Goal: Information Seeking & Learning: Check status

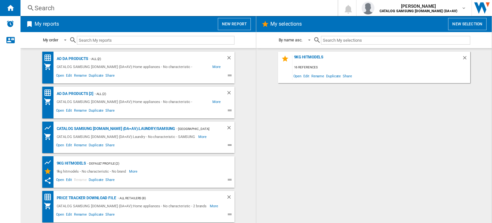
click at [44, 6] on div "Search" at bounding box center [178, 8] width 286 height 9
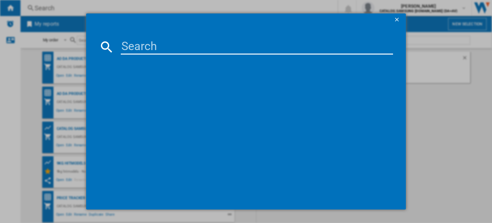
drag, startPoint x: 141, startPoint y: 45, endPoint x: 135, endPoint y: 43, distance: 6.4
click at [135, 43] on input at bounding box center [257, 46] width 272 height 15
click at [152, 46] on input at bounding box center [257, 46] width 272 height 15
paste input "MC32DG7646CKE3"
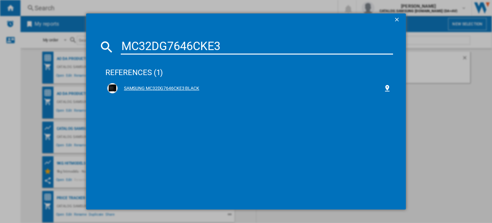
type input "MC32DG7646CKE3"
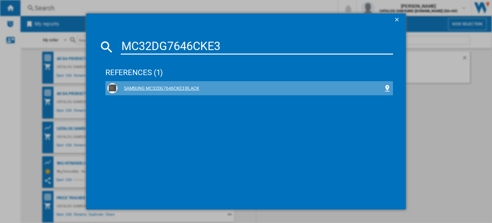
click at [144, 88] on div "SAMSUNG MC32DG7646CKE3 BLACK" at bounding box center [251, 88] width 266 height 6
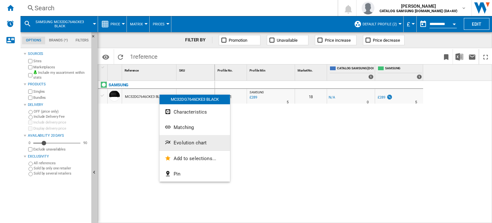
click at [189, 141] on span "Evolution chart" at bounding box center [190, 143] width 33 height 6
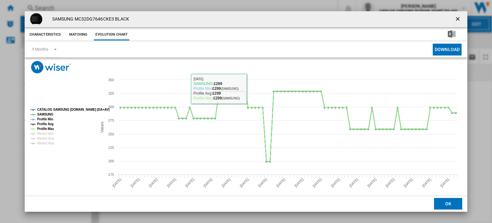
click at [458, 20] on ng-md-icon "getI18NText('BUTTONS.CLOSE_DIALOG')" at bounding box center [458, 20] width 8 height 8
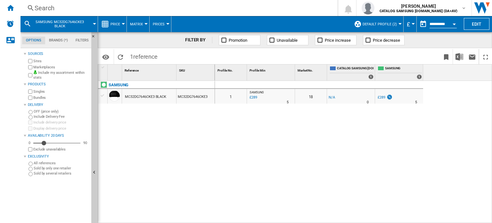
click at [381, 20] on button "Default profile (2)" at bounding box center [380, 24] width 37 height 16
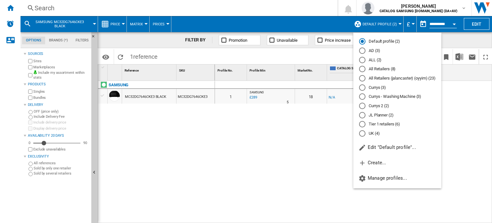
click at [374, 66] on md-radio-button "All Retailers (8)" at bounding box center [397, 69] width 77 height 6
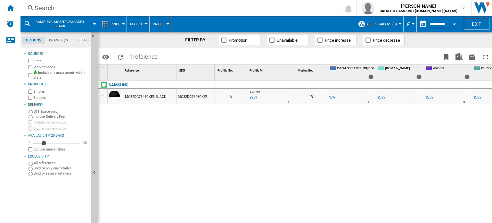
click at [150, 94] on div "MC32DG7646CKE3 BLACK" at bounding box center [145, 96] width 41 height 15
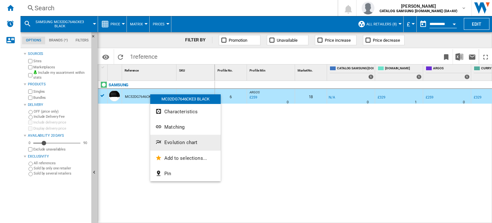
click at [173, 143] on span "Evolution chart" at bounding box center [180, 142] width 33 height 6
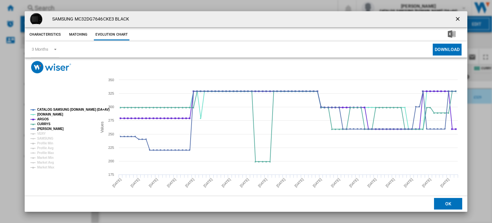
drag, startPoint x: 455, startPoint y: 18, endPoint x: 444, endPoint y: 25, distance: 12.8
click at [455, 18] on ng-md-icon "getI18NText('BUTTONS.CLOSE_DIALOG')" at bounding box center [458, 20] width 8 height 8
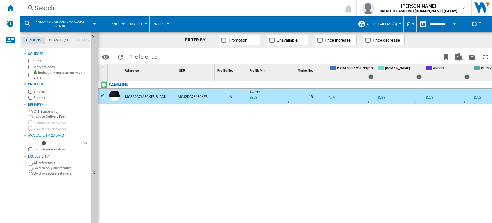
click at [60, 7] on div "Search" at bounding box center [178, 8] width 286 height 9
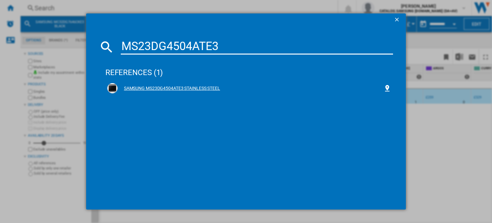
type input "MS23DG4504ATE3"
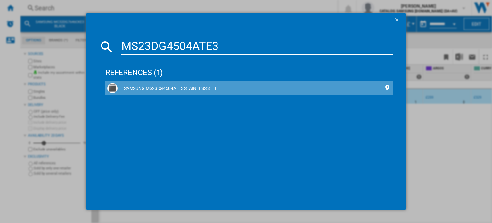
click at [164, 89] on div "SAMSUNG MS23DG4504ATE3 STAINLESS STEEL" at bounding box center [251, 88] width 266 height 6
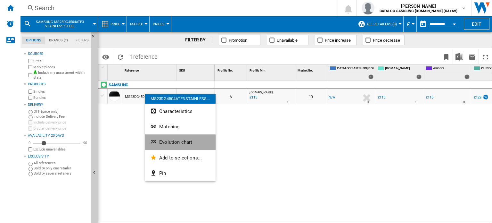
click at [174, 139] on span "Evolution chart" at bounding box center [175, 142] width 33 height 6
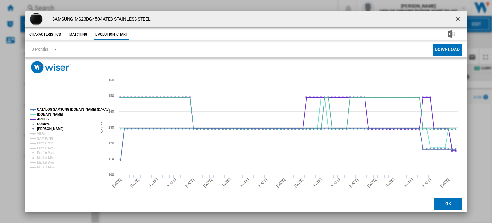
click at [452, 16] on button "Product popup" at bounding box center [458, 19] width 13 height 13
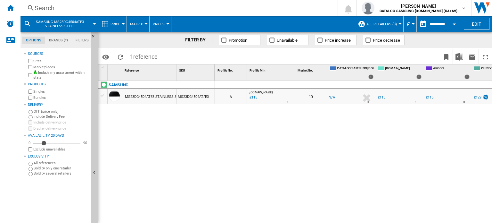
click at [45, 10] on div "Search" at bounding box center [178, 8] width 286 height 9
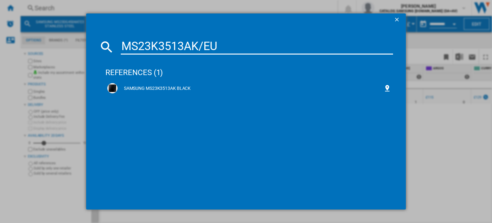
type input "MS23K3513AK/EU"
click at [425, 162] on div "MS23K3513AK/EU references (1) SAMSUNG MS23K3513AK BLACK" at bounding box center [246, 111] width 492 height 223
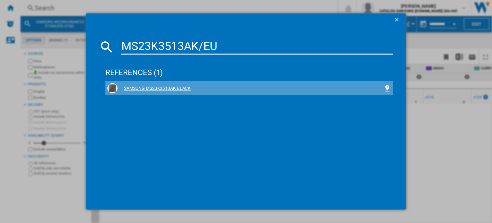
click at [134, 89] on div "SAMSUNG MS23K3513AK BLACK" at bounding box center [251, 88] width 266 height 6
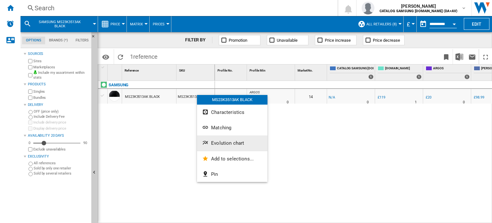
click at [221, 144] on span "Evolution chart" at bounding box center [227, 143] width 33 height 6
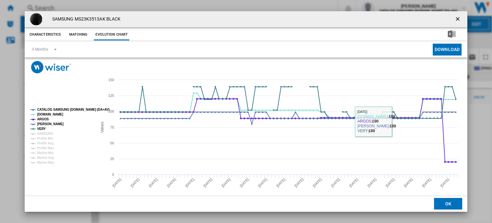
drag, startPoint x: 420, startPoint y: 179, endPoint x: 408, endPoint y: 182, distance: 12.2
click at [415, 180] on rect "Product popup" at bounding box center [244, 137] width 439 height 128
click at [454, 18] on ng-md-icon "getI18NText('BUTTONS.CLOSE_DIALOG')" at bounding box center [458, 20] width 8 height 8
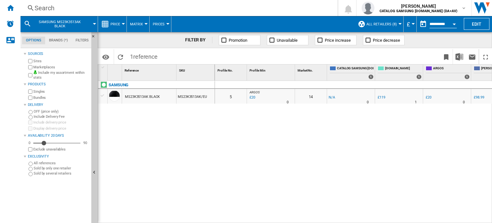
click at [0, 175] on wk-sidenav "NEW" at bounding box center [10, 111] width 20 height 223
click at [8, 187] on wk-sidenav "NEW" at bounding box center [10, 111] width 20 height 223
click at [0, 178] on wk-sidenav "NEW" at bounding box center [10, 111] width 20 height 223
click at [32, 6] on ng-md-icon at bounding box center [31, 8] width 8 height 8
click at [61, 6] on div "Search" at bounding box center [178, 8] width 286 height 9
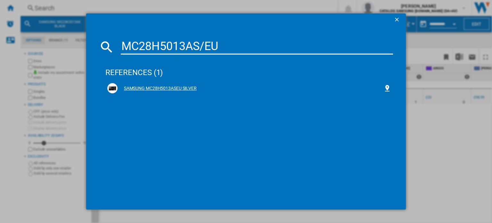
type input "MC28H5013AS/EU"
click at [151, 89] on div "SAMSUNG MC28H5013ASEU SILVER" at bounding box center [251, 88] width 266 height 6
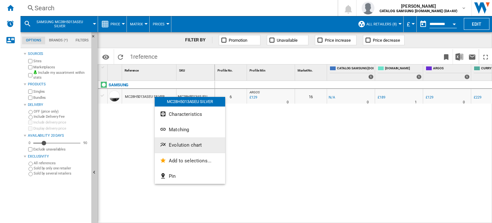
click at [181, 144] on span "Evolution chart" at bounding box center [185, 145] width 33 height 6
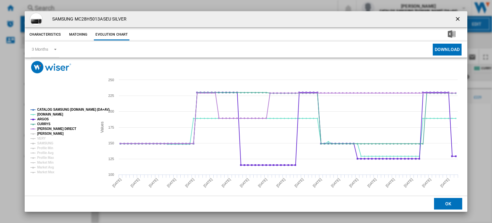
click at [53, 134] on tspan "[PERSON_NAME]" at bounding box center [50, 134] width 27 height 4
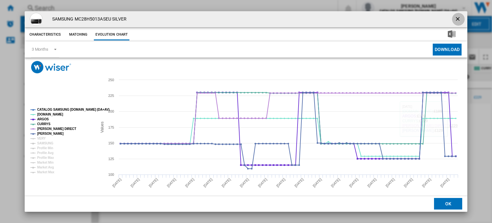
click at [454, 21] on ng-md-icon "getI18NText('BUTTONS.CLOSE_DIALOG')" at bounding box center [458, 20] width 8 height 8
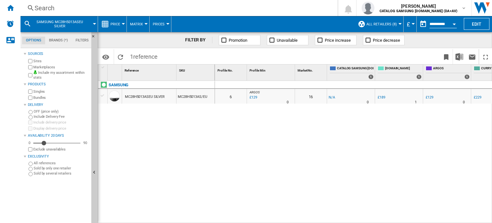
click at [45, 11] on div "Search" at bounding box center [178, 8] width 286 height 9
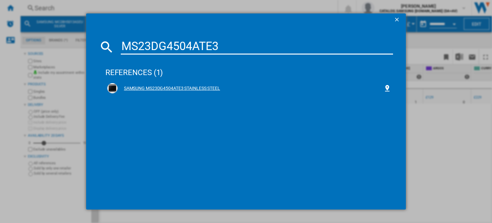
type input "MS23DG4504ATE3"
drag, startPoint x: 196, startPoint y: 86, endPoint x: 207, endPoint y: 85, distance: 11.6
click at [195, 87] on div "SAMSUNG MS23DG4504ATE3 STAINLESS STEEL" at bounding box center [251, 88] width 266 height 6
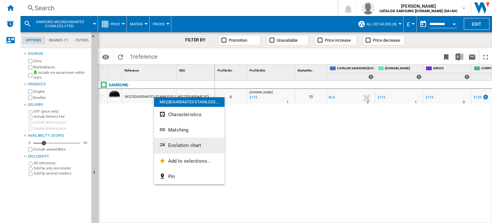
click at [180, 148] on button "Evolution chart" at bounding box center [189, 144] width 70 height 15
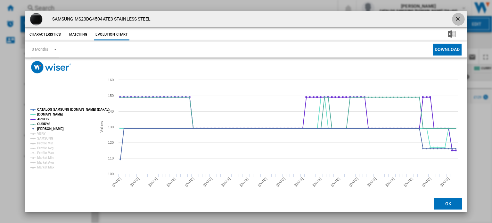
click at [452, 19] on button "Product popup" at bounding box center [458, 19] width 13 height 13
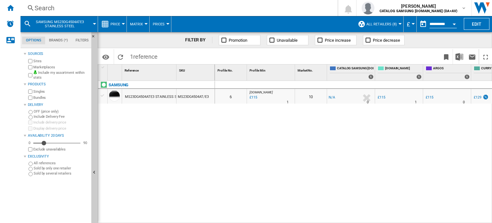
click at [59, 10] on div "Search" at bounding box center [178, 8] width 286 height 9
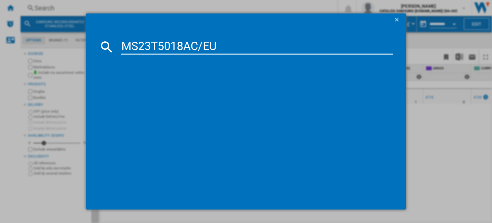
type input "MS23T5018AC/EU"
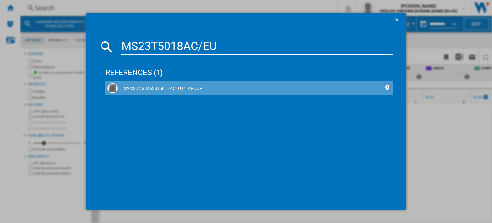
click at [170, 94] on div "SAMSUNG MS23T5018ACEU CHARCOAL" at bounding box center [249, 88] width 288 height 14
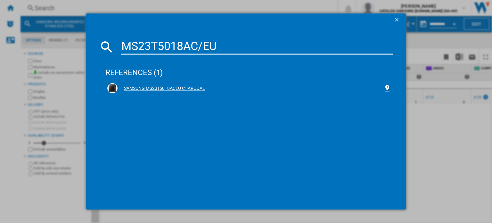
click at [164, 88] on div "SAMSUNG MS23T5018ACEU CHARCOAL" at bounding box center [251, 88] width 266 height 6
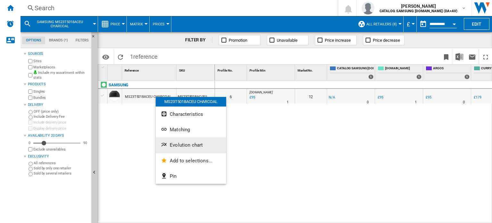
click at [193, 149] on button "Evolution chart" at bounding box center [191, 144] width 70 height 15
